Goal: Information Seeking & Learning: Learn about a topic

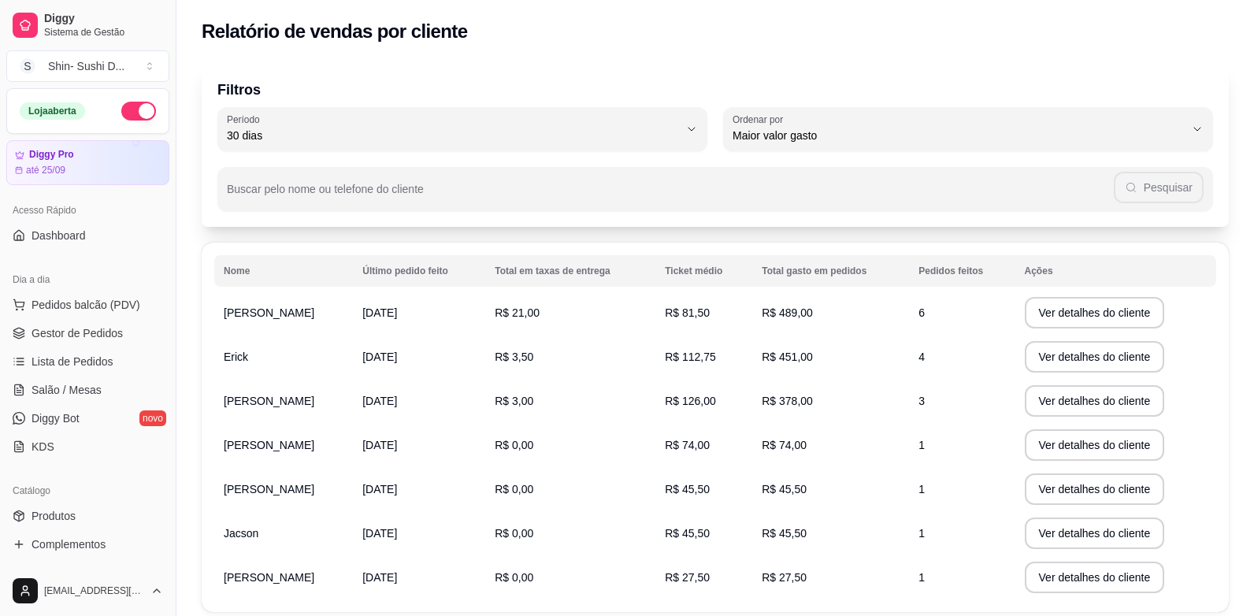
select select "30"
select select "HIGHEST_TOTAL_SPENT_WITH_ORDERS"
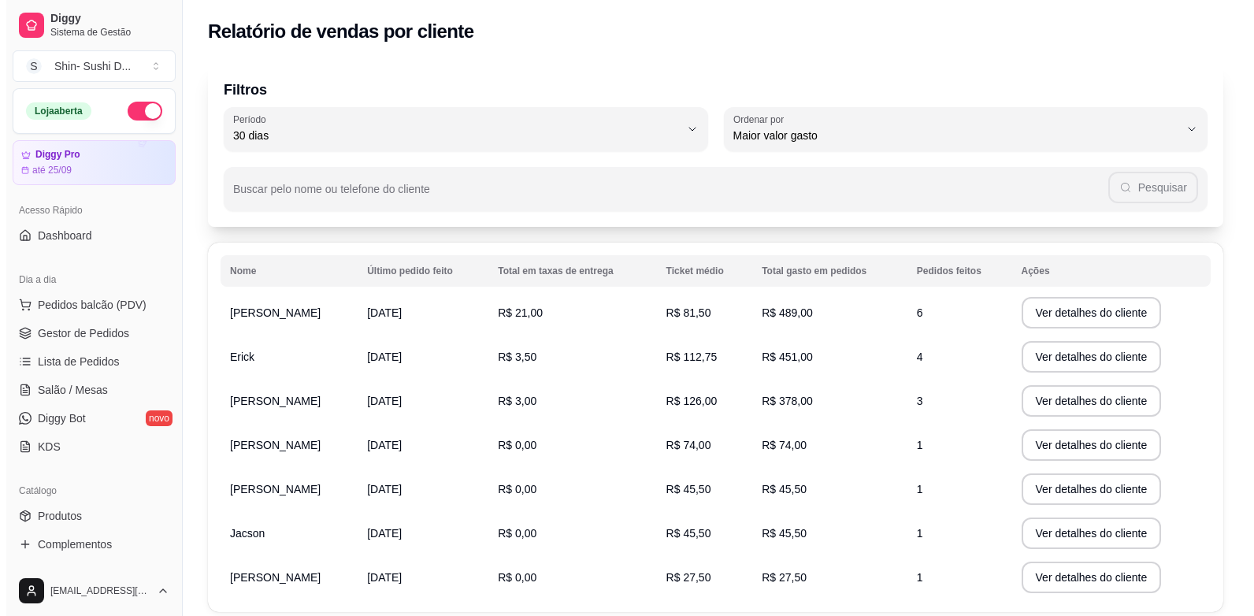
scroll to position [157, 0]
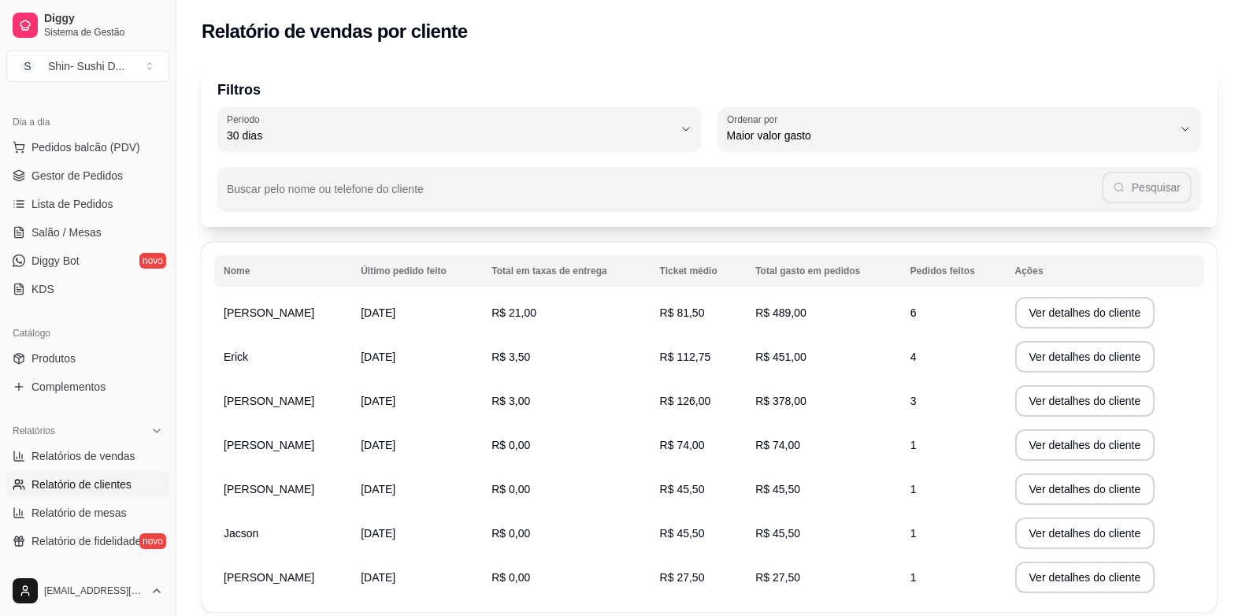
click at [598, 310] on td "R$ 21,00" at bounding box center [566, 313] width 168 height 44
drag, startPoint x: 598, startPoint y: 310, endPoint x: 554, endPoint y: 171, distance: 146.4
click at [554, 171] on div "Buscar pelo nome ou telefone do cliente Pesquisar" at bounding box center [709, 189] width 984 height 44
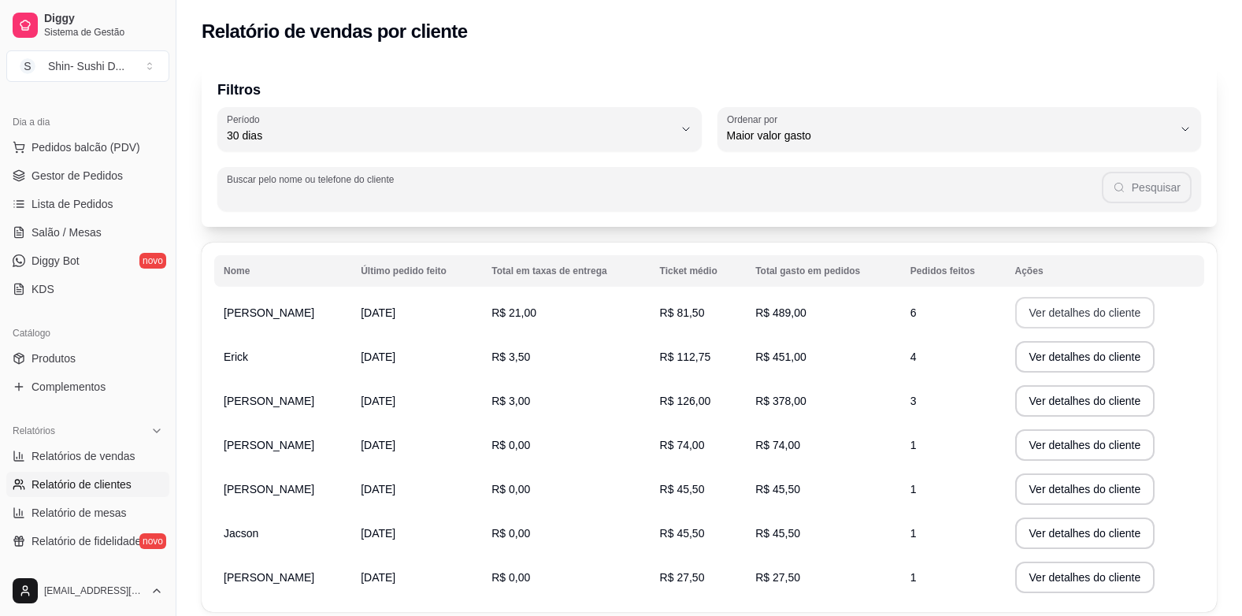
click at [1075, 312] on button "Ver detalhes do cliente" at bounding box center [1085, 312] width 140 height 31
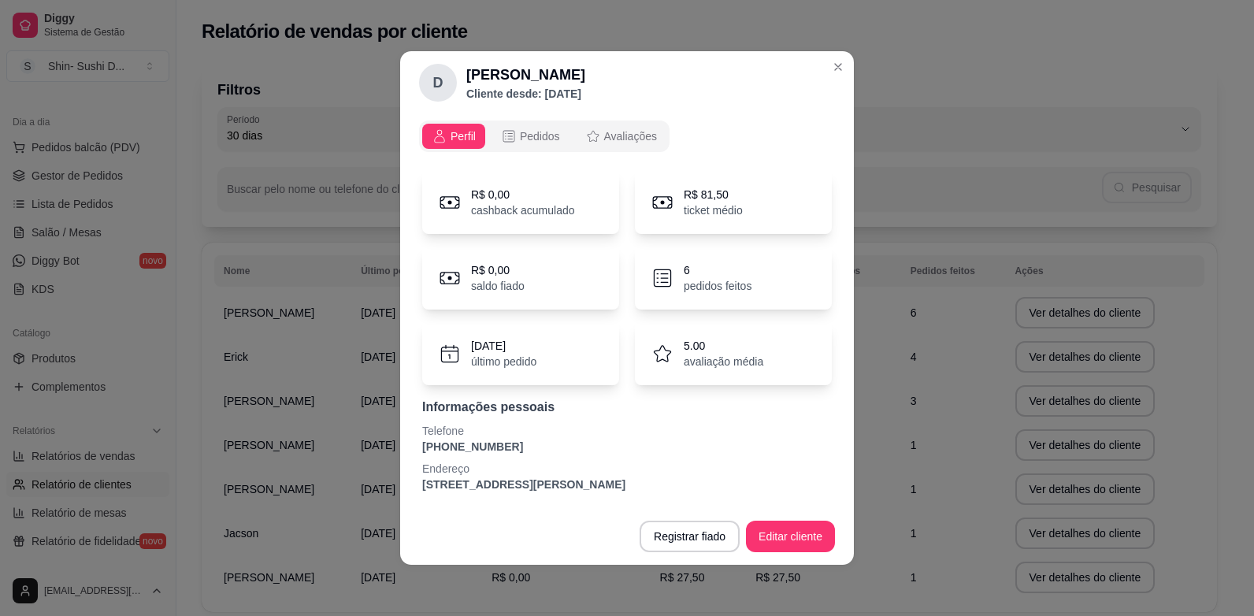
click at [708, 275] on p "6" at bounding box center [718, 270] width 68 height 16
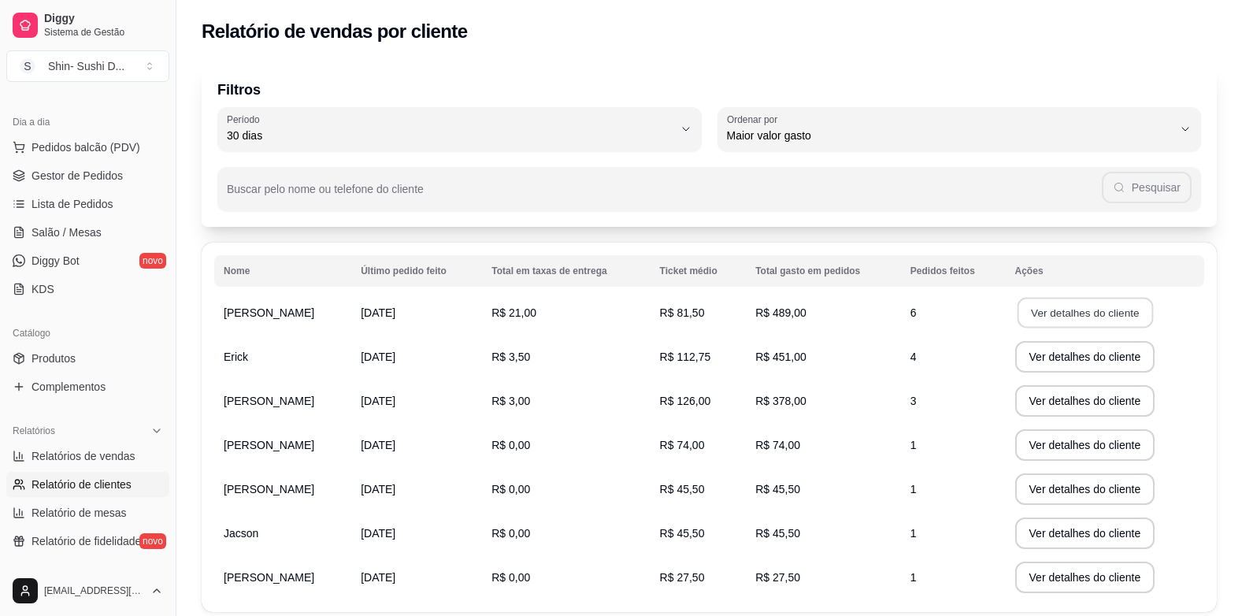
click at [1081, 314] on button "Ver detalhes do cliente" at bounding box center [1084, 313] width 135 height 31
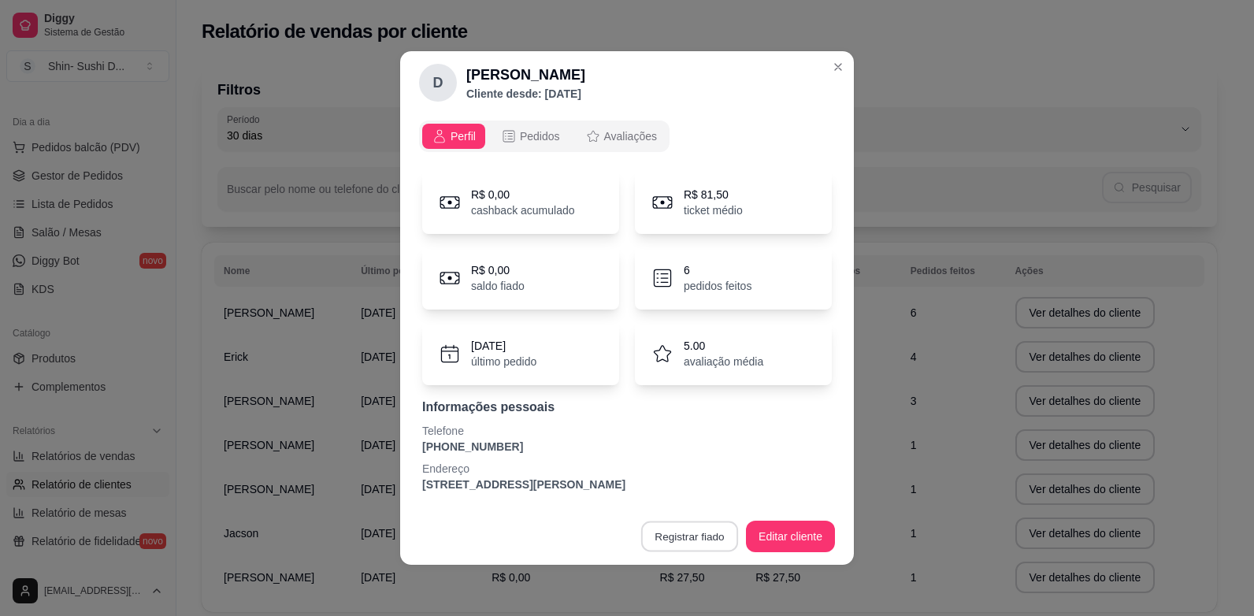
click at [687, 538] on button "Registrar fiado" at bounding box center [689, 536] width 97 height 31
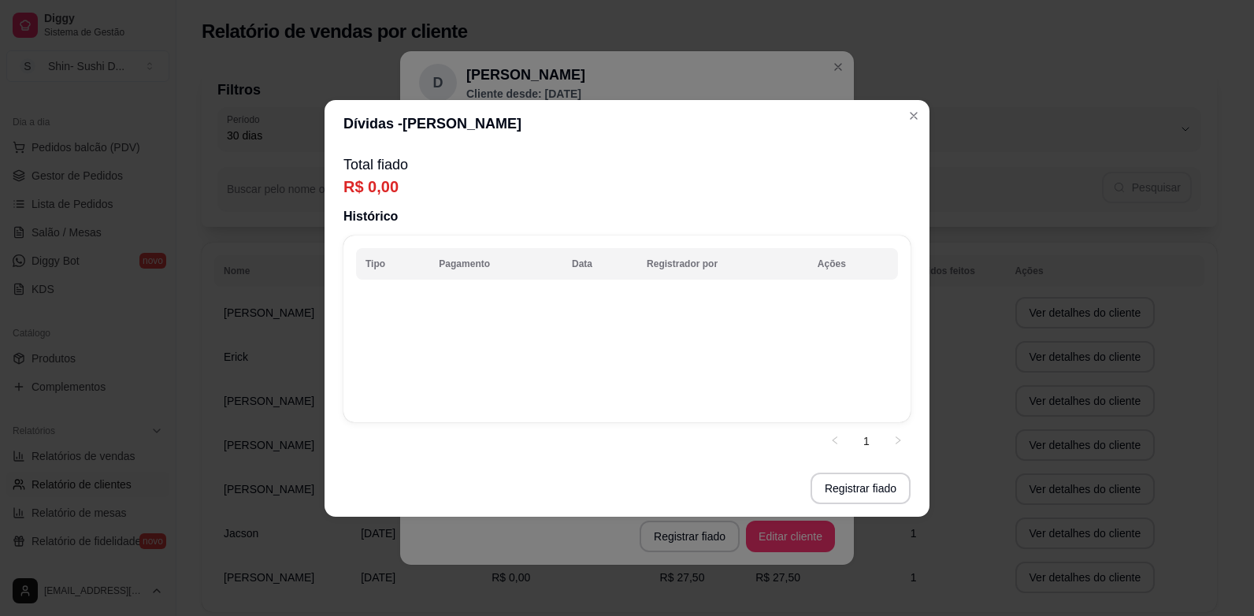
click at [405, 183] on p "R$ 0,00" at bounding box center [626, 187] width 567 height 22
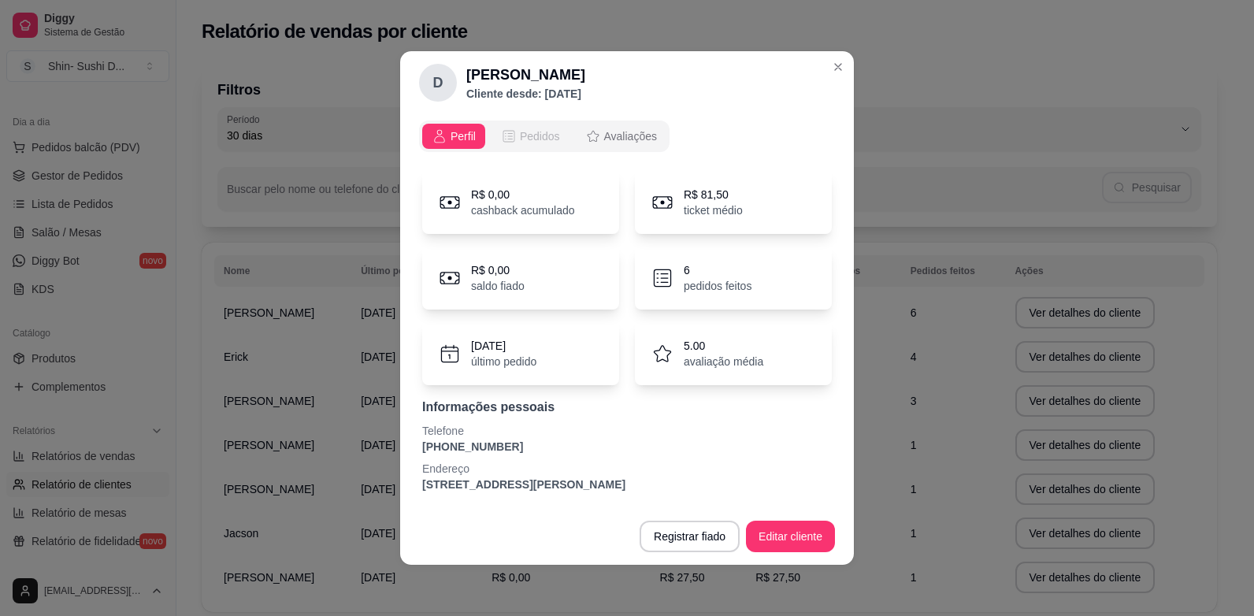
click at [521, 132] on span "Pedidos" at bounding box center [540, 136] width 40 height 16
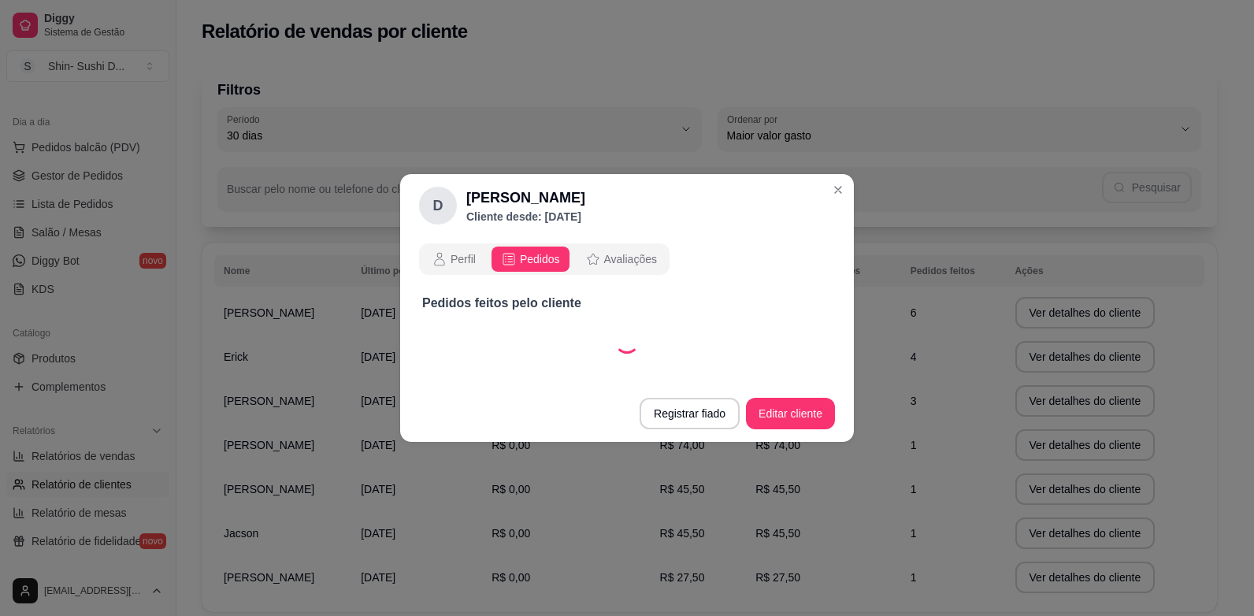
select select "30"
select select "ALL"
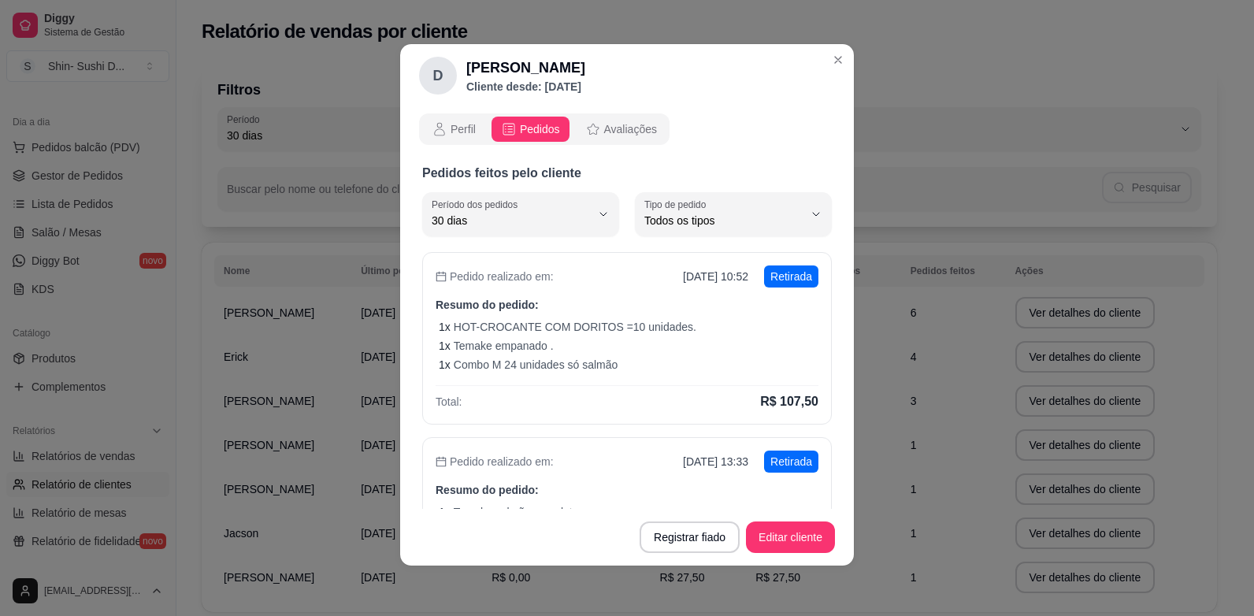
scroll to position [0, 0]
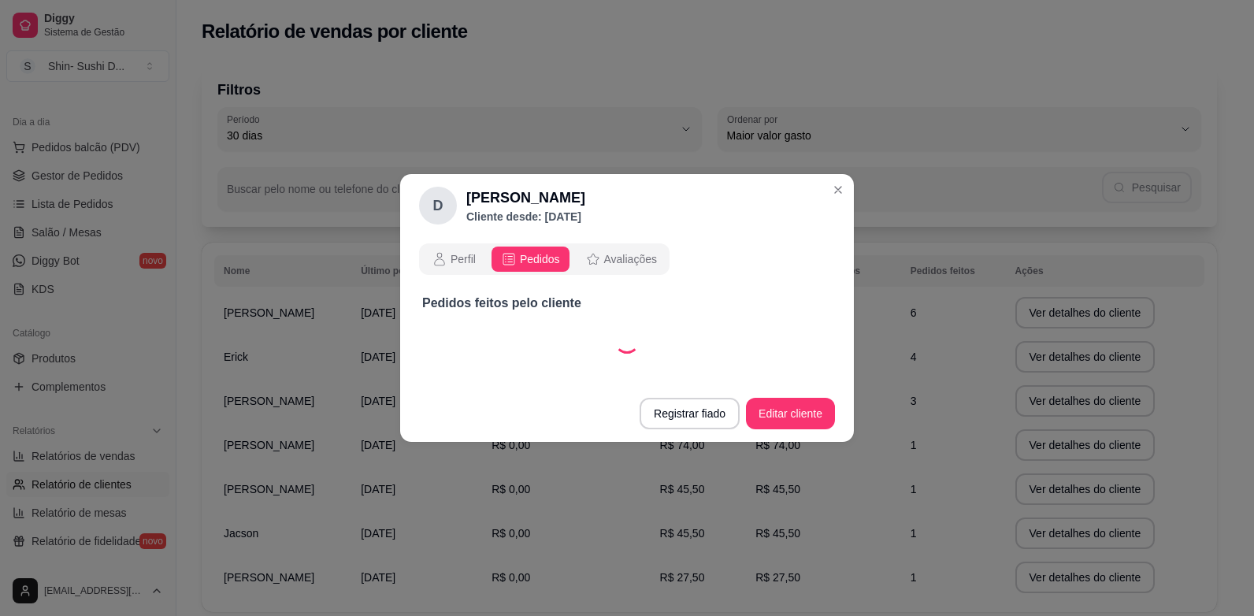
select select "30"
select select "ALL"
select select "30"
select select "ALL"
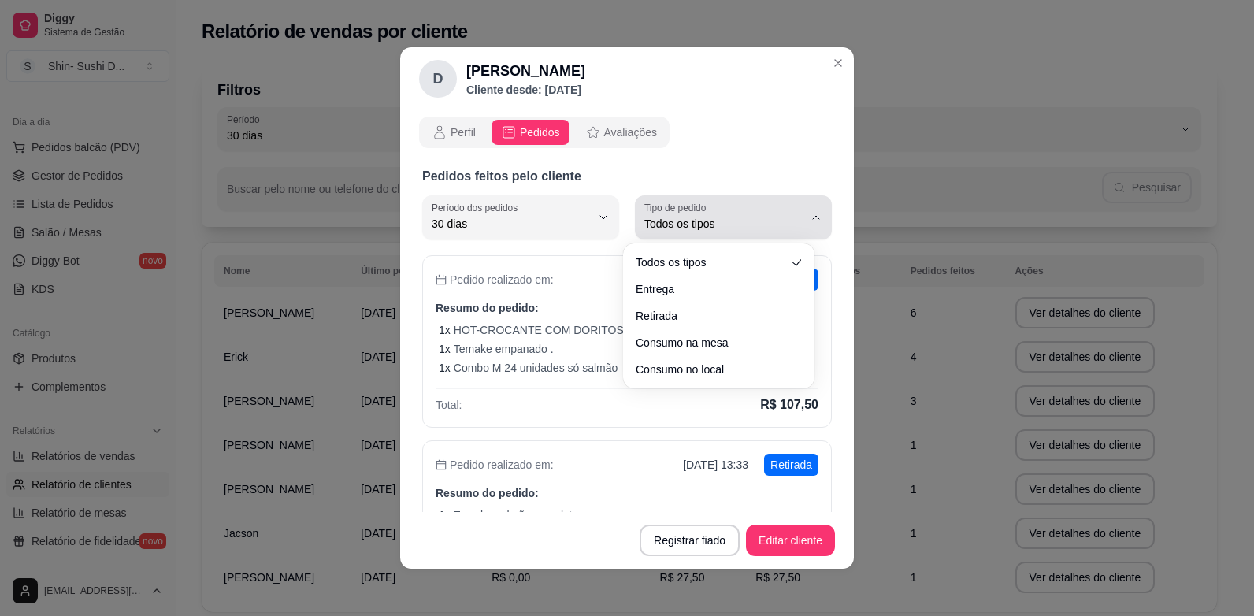
click at [810, 217] on icon "button" at bounding box center [816, 217] width 13 height 13
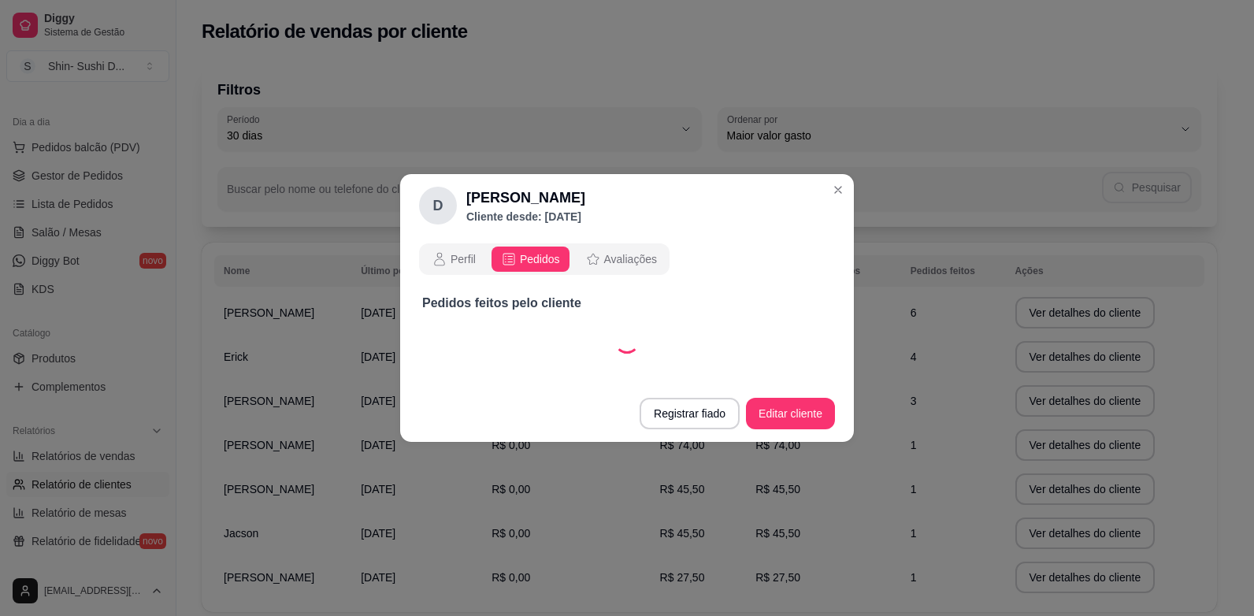
select select "30"
select select "DELIVERY"
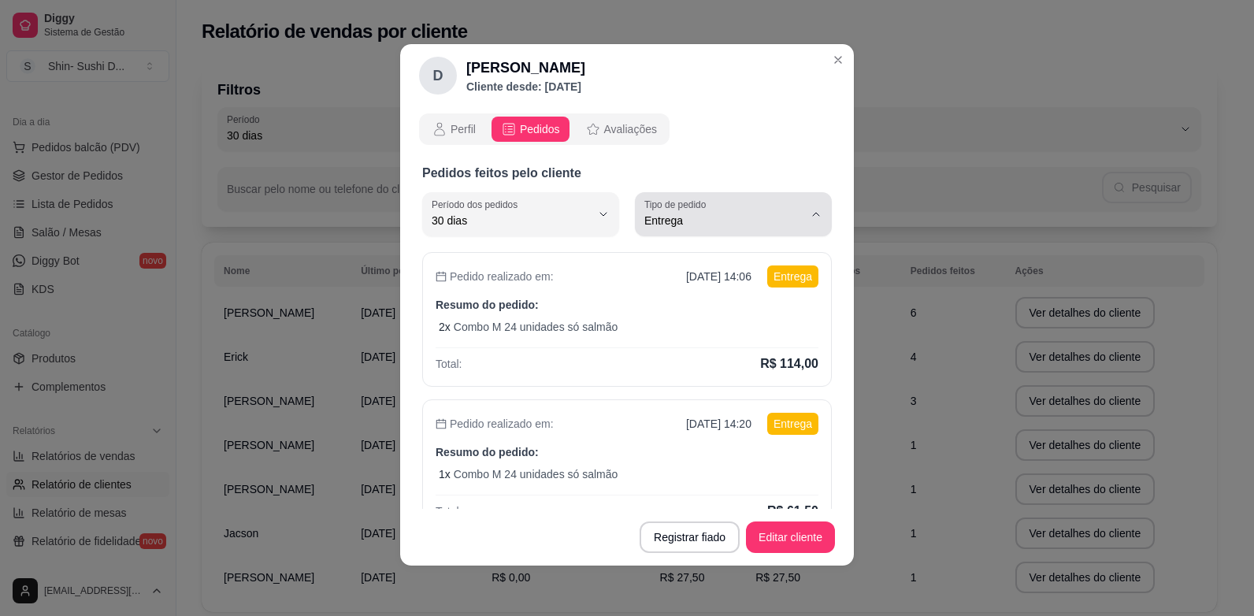
click at [810, 210] on icon "button" at bounding box center [816, 214] width 13 height 13
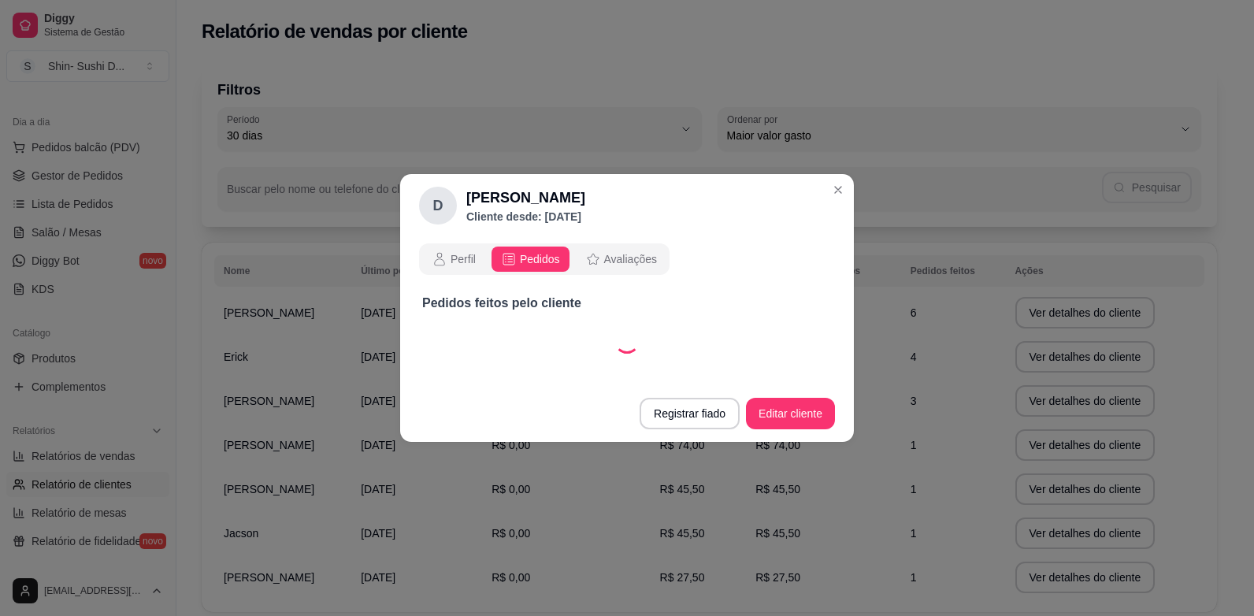
select select "30"
select select "ALL"
select select "30"
select select "ALL"
select select "30"
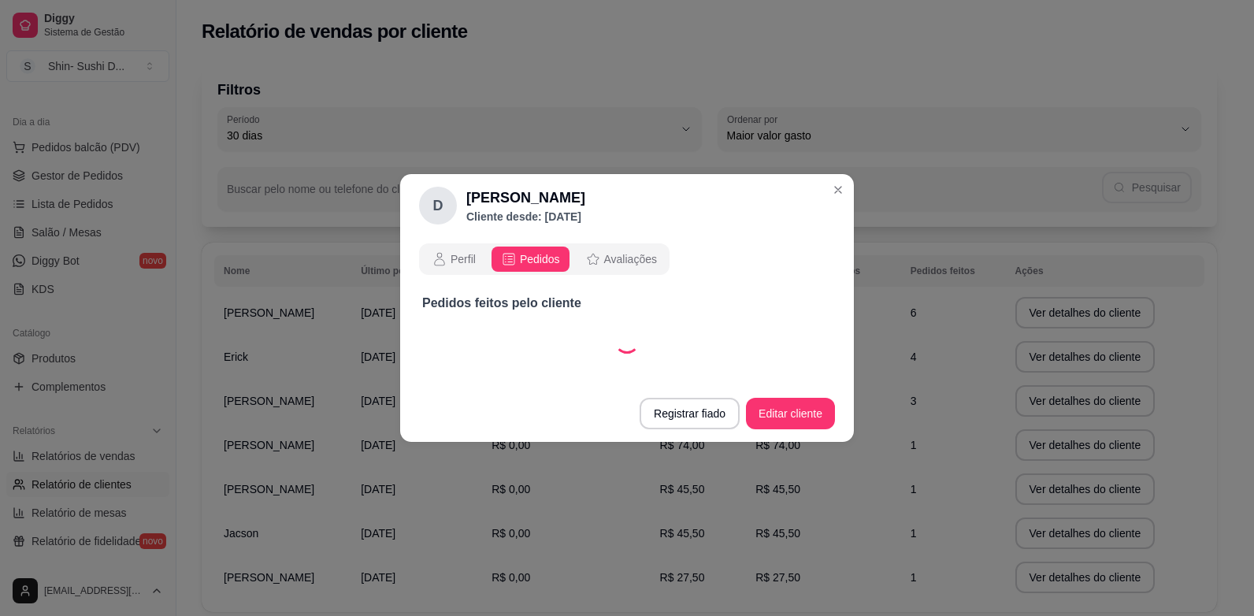
select select "ALL"
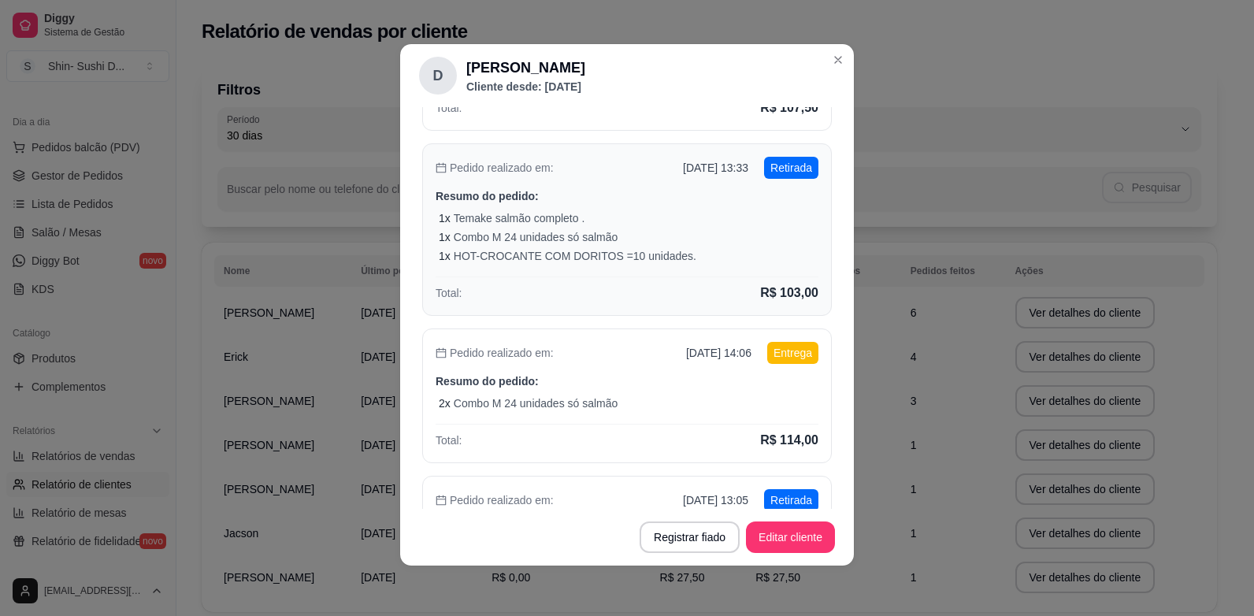
scroll to position [315, 0]
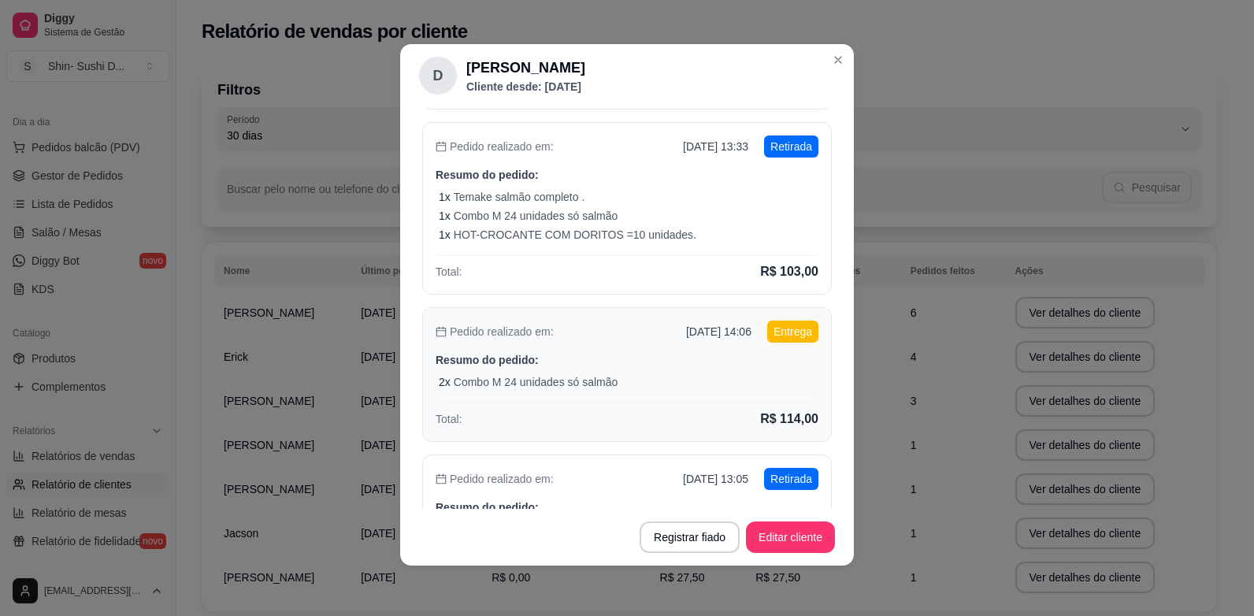
click at [697, 390] on div "Pedido realizado em: [DATE] 14:06 Entrega Resumo do pedido: 2 x Combo M 24 unid…" at bounding box center [626, 374] width 409 height 135
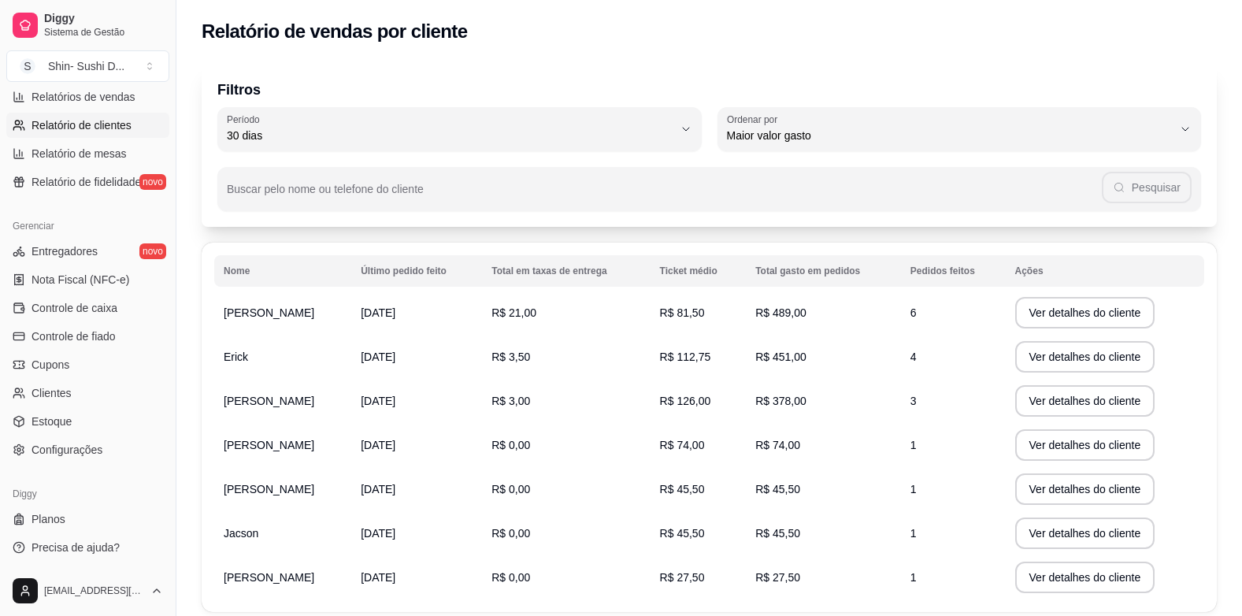
scroll to position [517, 0]
click at [78, 450] on span "Configurações" at bounding box center [66, 449] width 71 height 16
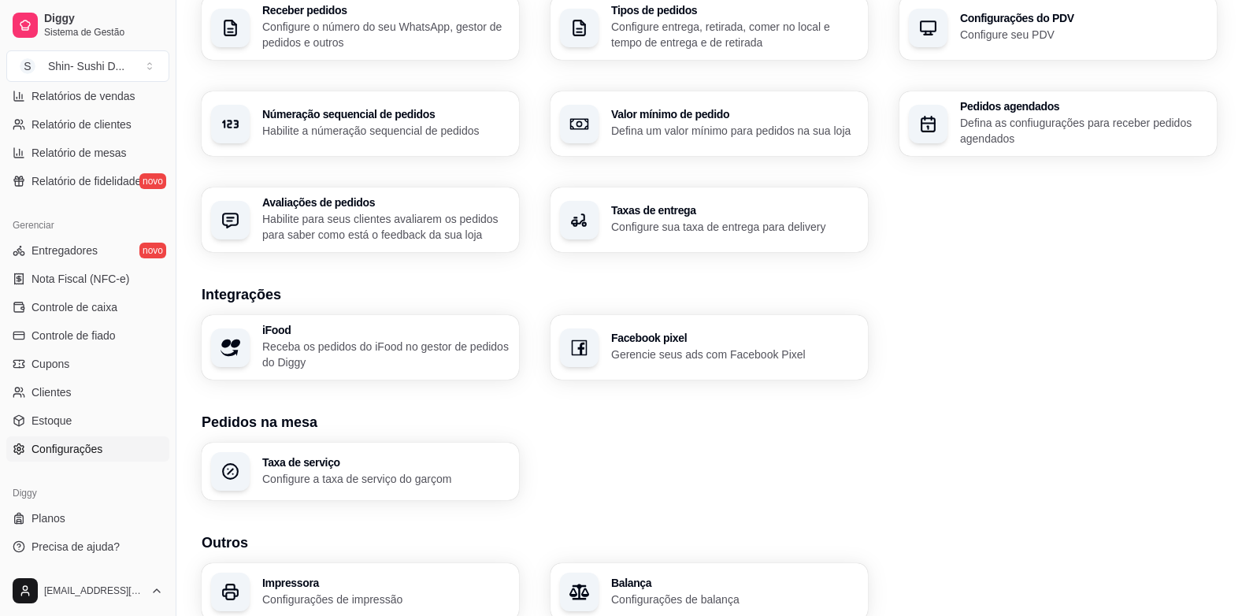
scroll to position [487, 0]
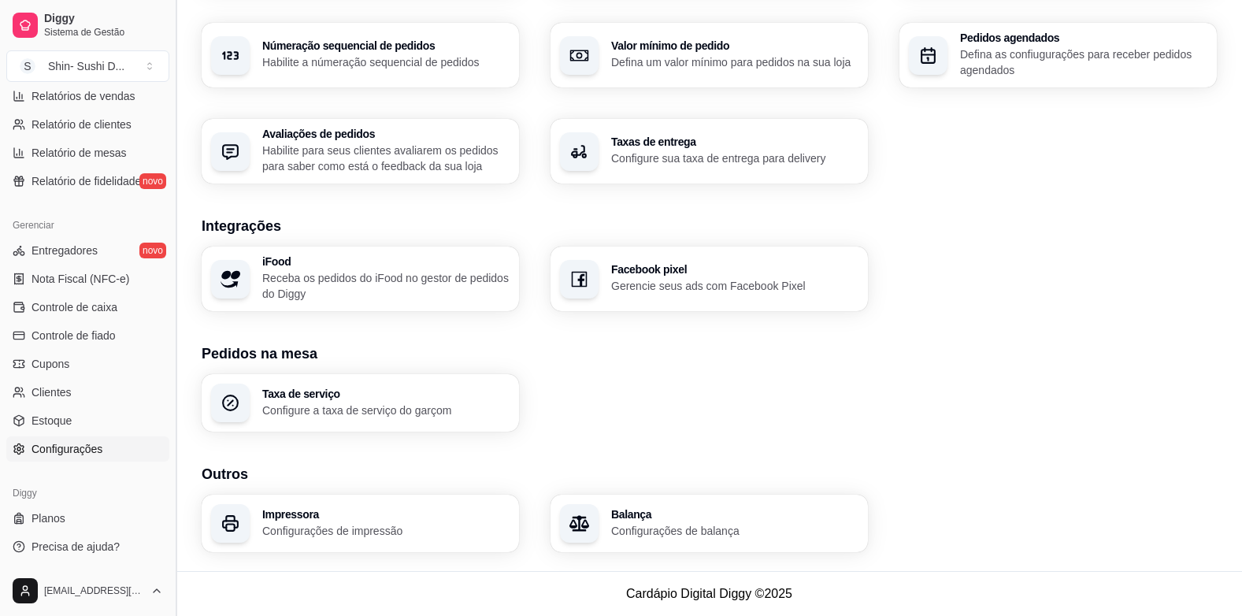
click at [169, 554] on button "Toggle Sidebar" at bounding box center [175, 308] width 13 height 616
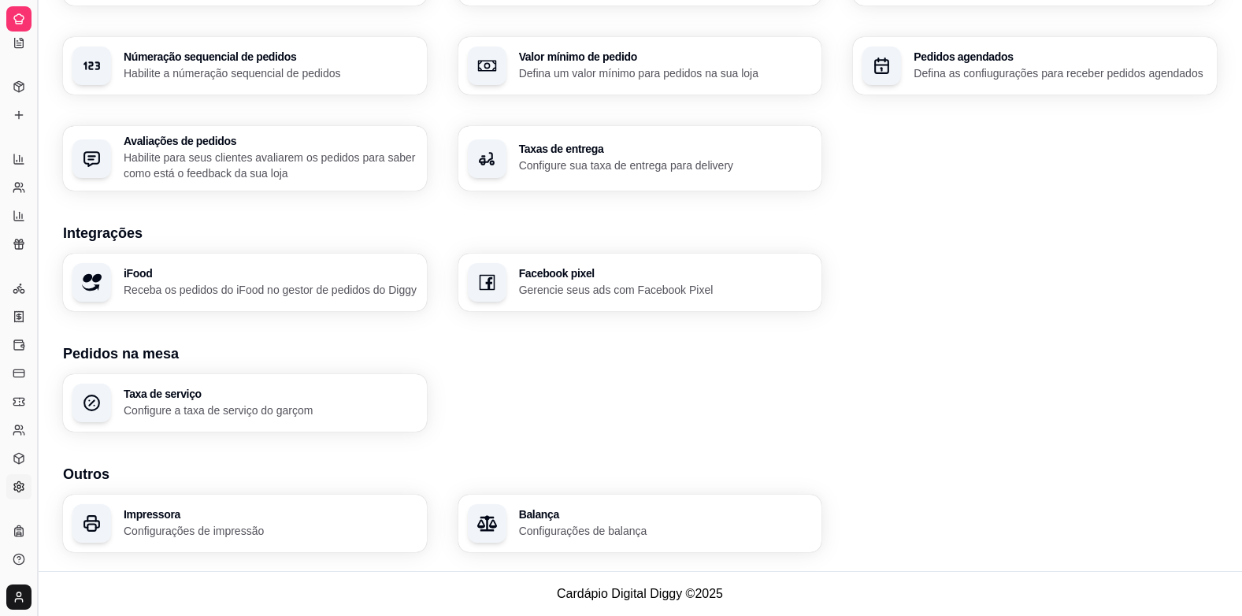
scroll to position [473, 0]
select select "30"
select select "HIGHEST_TOTAL_SPENT_WITH_ORDERS"
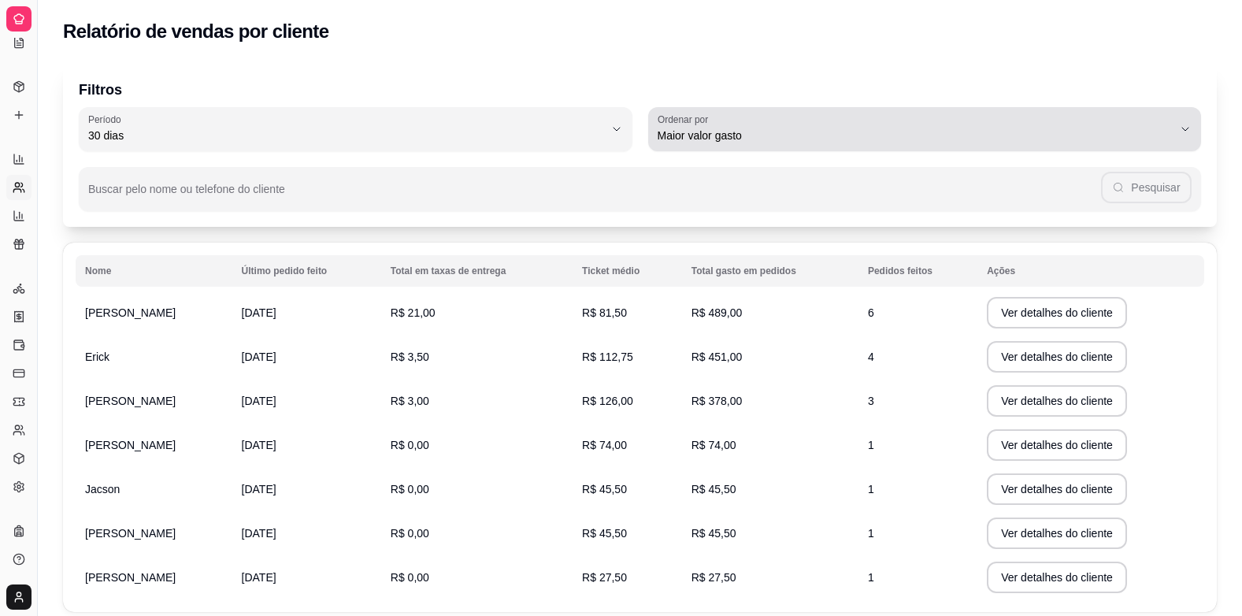
click at [1184, 125] on icon "button" at bounding box center [1185, 129] width 13 height 13
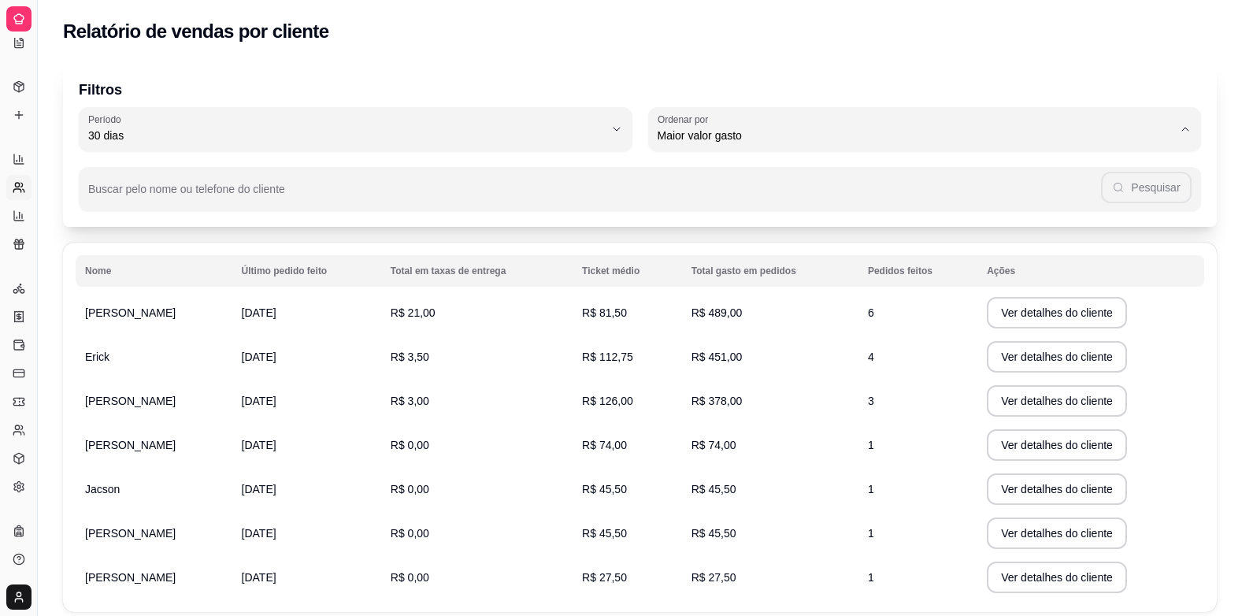
click at [369, 64] on div "Filtros 30 Período Hoje Ontem 7 dias 15 dias 30 dias 45 dias 60 dias Período 30…" at bounding box center [640, 145] width 1154 height 164
click at [19, 16] on icon at bounding box center [19, 19] width 13 height 13
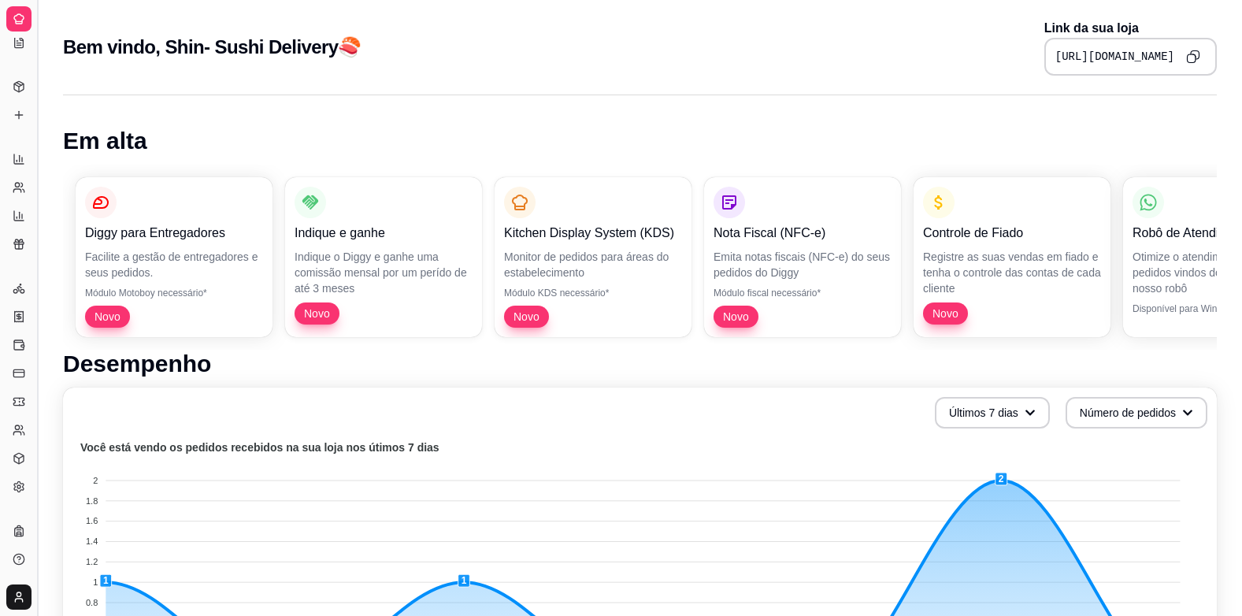
click at [35, 249] on button "Toggle Sidebar" at bounding box center [37, 308] width 13 height 616
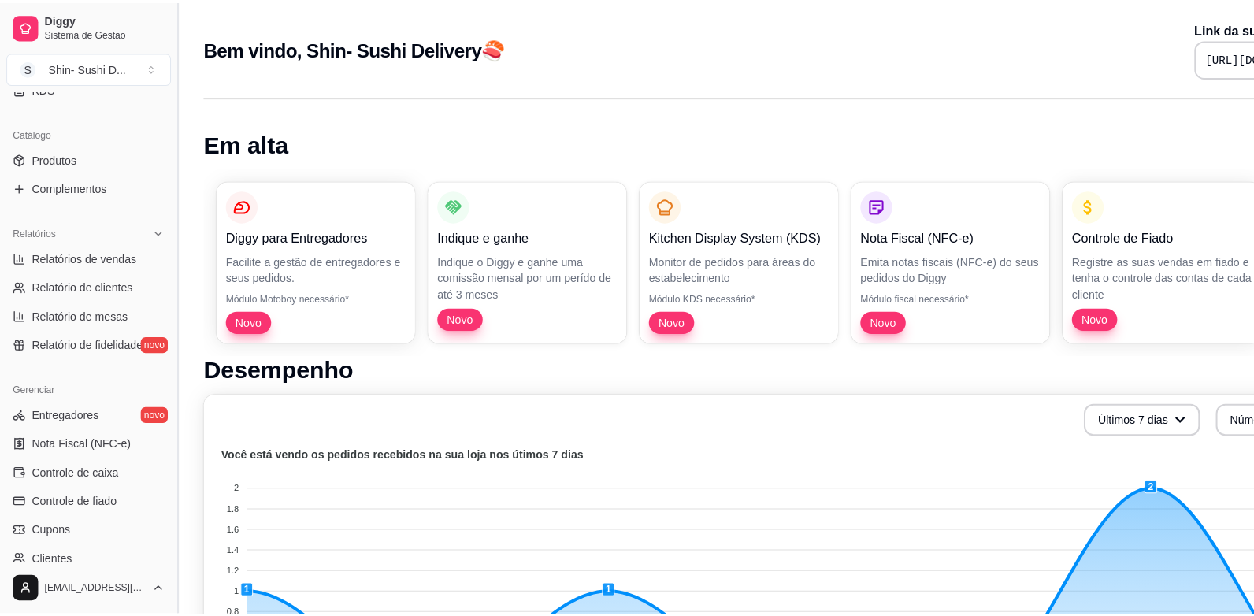
scroll to position [358, 0]
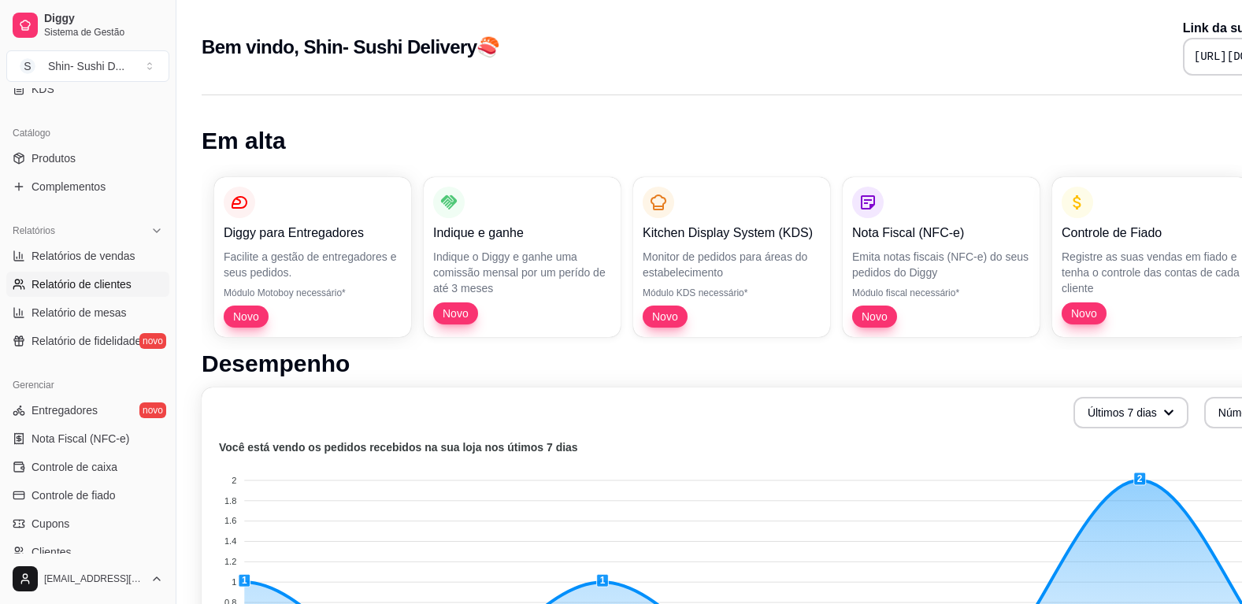
click at [61, 284] on span "Relatório de clientes" at bounding box center [81, 284] width 100 height 16
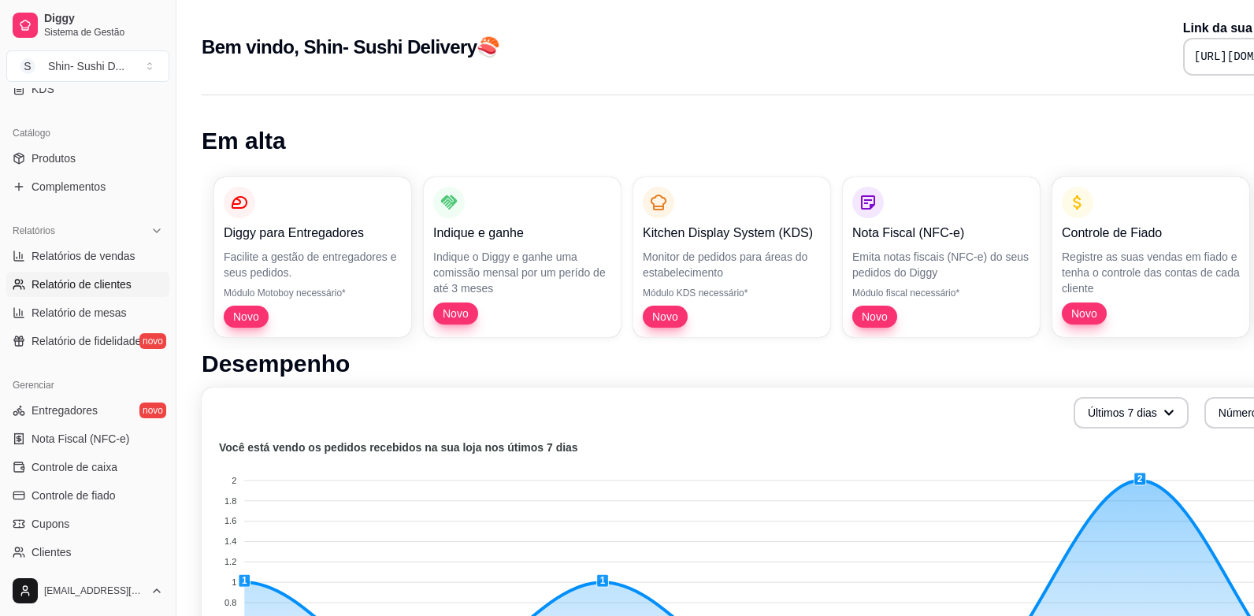
select select "30"
select select "HIGHEST_TOTAL_SPENT_WITH_ORDERS"
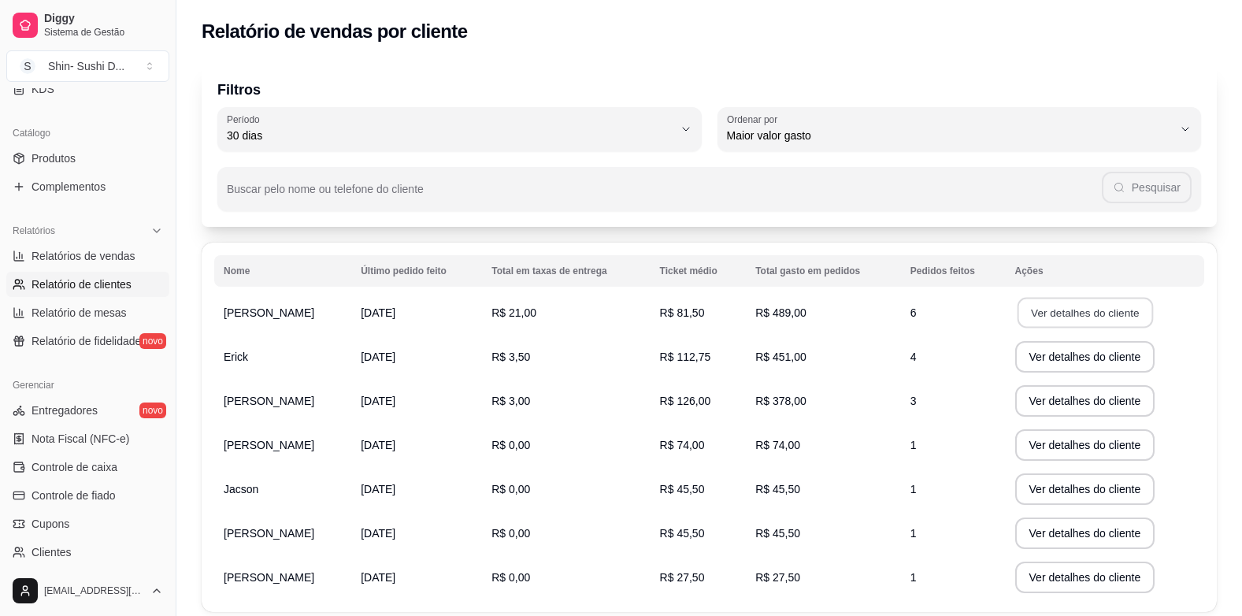
click at [1076, 314] on button "Ver detalhes do cliente" at bounding box center [1084, 313] width 135 height 31
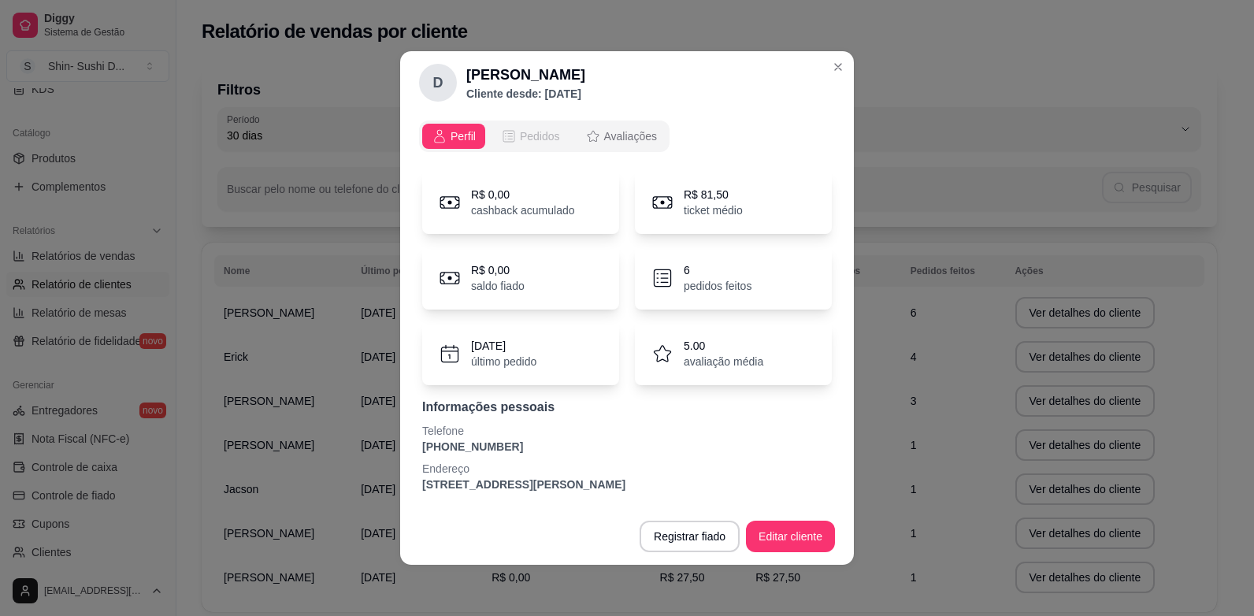
click at [520, 135] on span "Pedidos" at bounding box center [540, 136] width 40 height 16
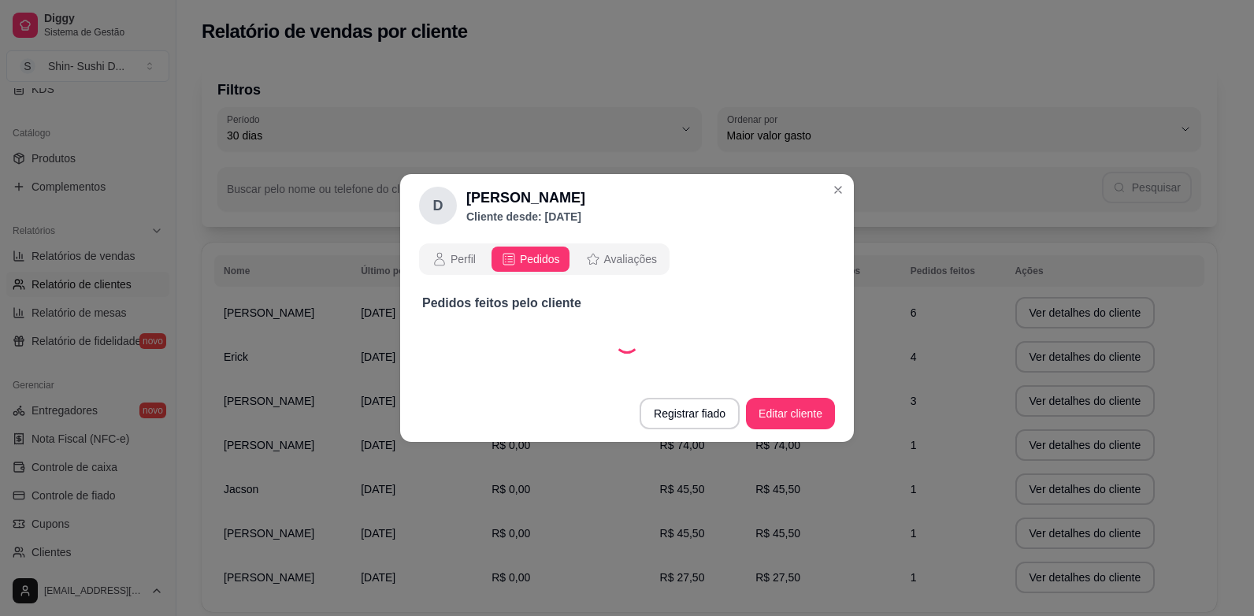
select select "30"
select select "ALL"
